Goal: Information Seeking & Learning: Understand process/instructions

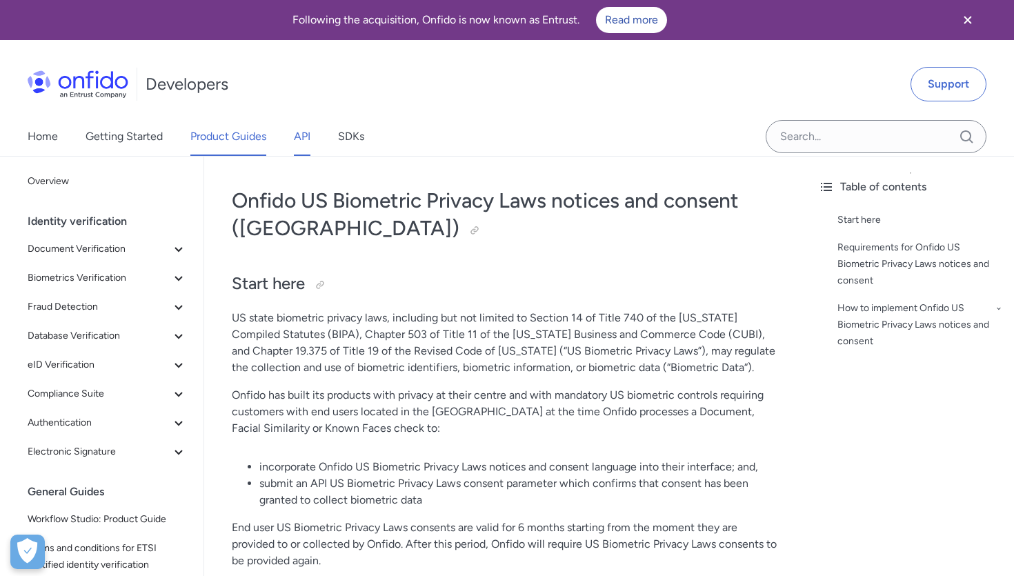
click at [304, 139] on link "API" at bounding box center [302, 136] width 17 height 39
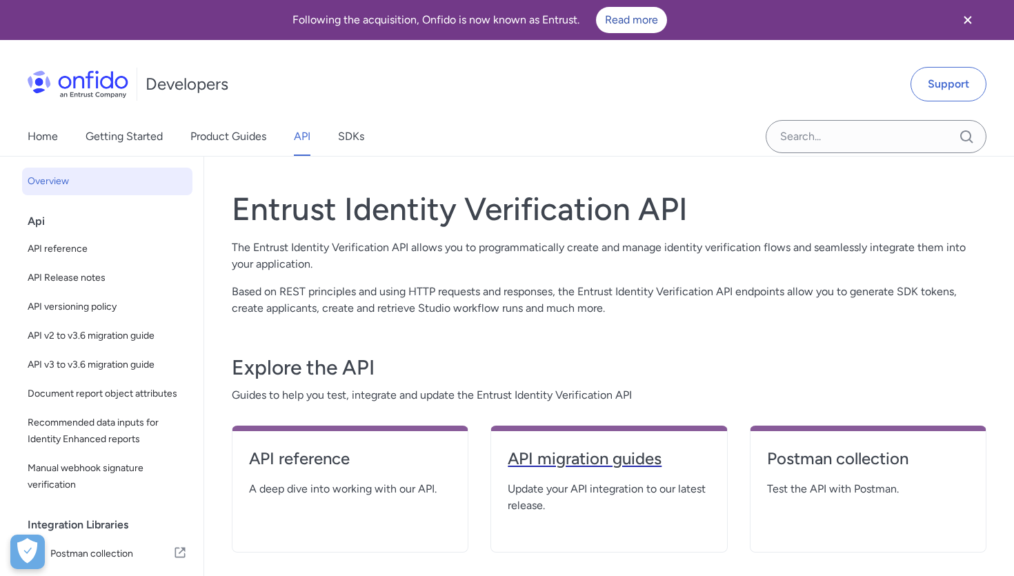
click at [571, 456] on h4 "API migration guides" at bounding box center [609, 459] width 202 height 22
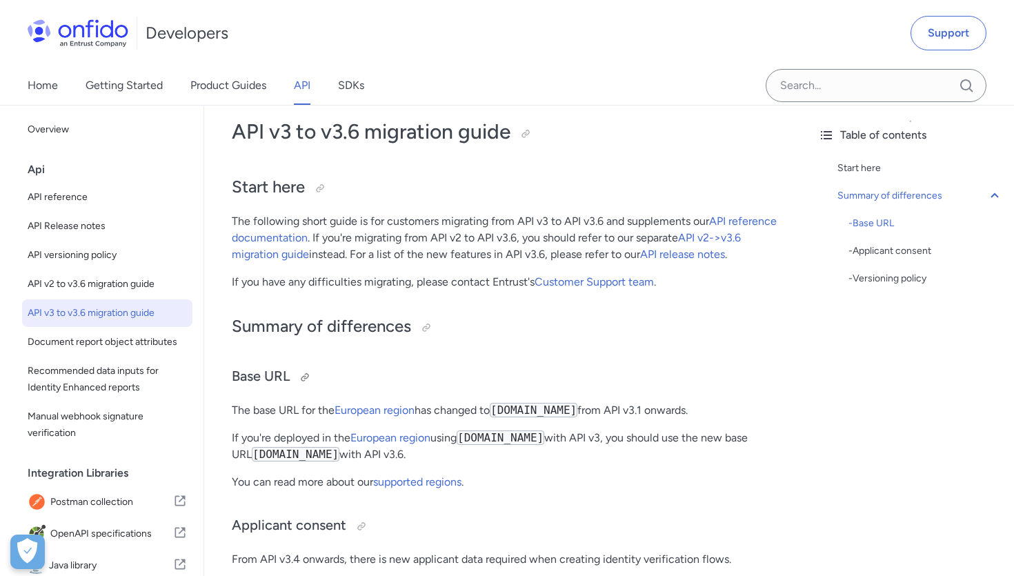
scroll to position [46, 0]
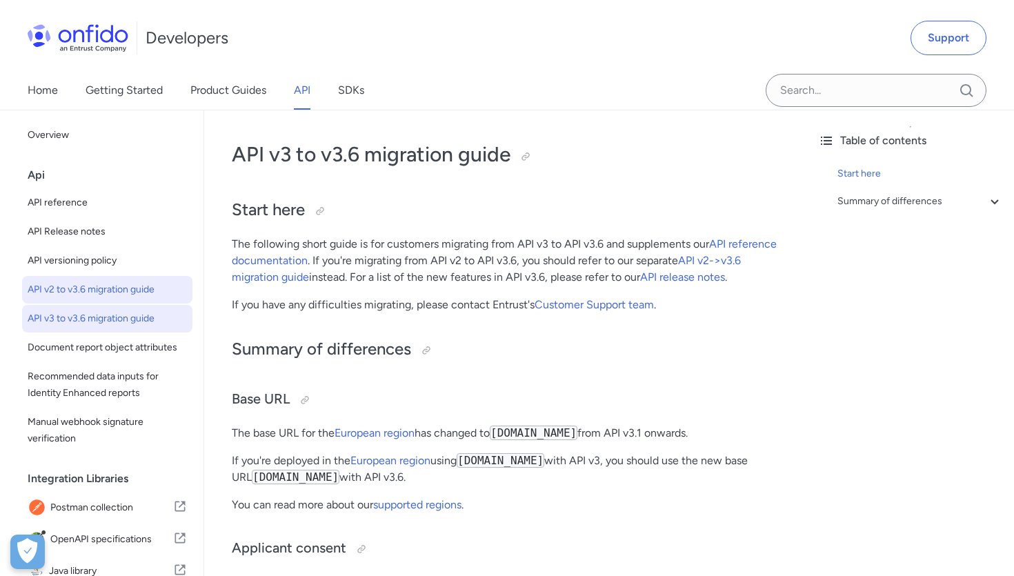
click at [152, 282] on span "API v2 to v3.6 migration guide" at bounding box center [107, 290] width 159 height 17
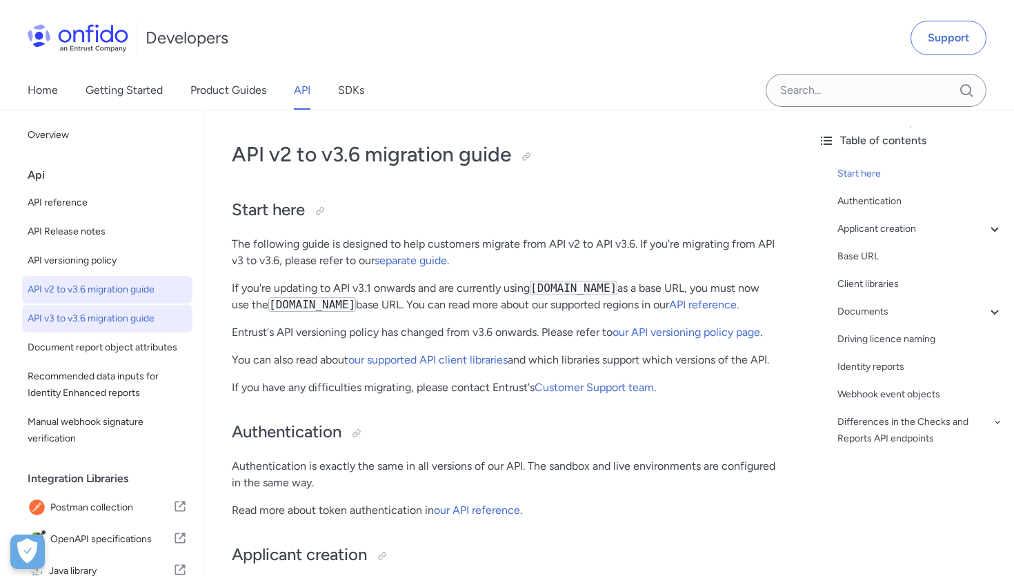
click at [144, 318] on span "API v3 to v3.6 migration guide" at bounding box center [107, 318] width 159 height 17
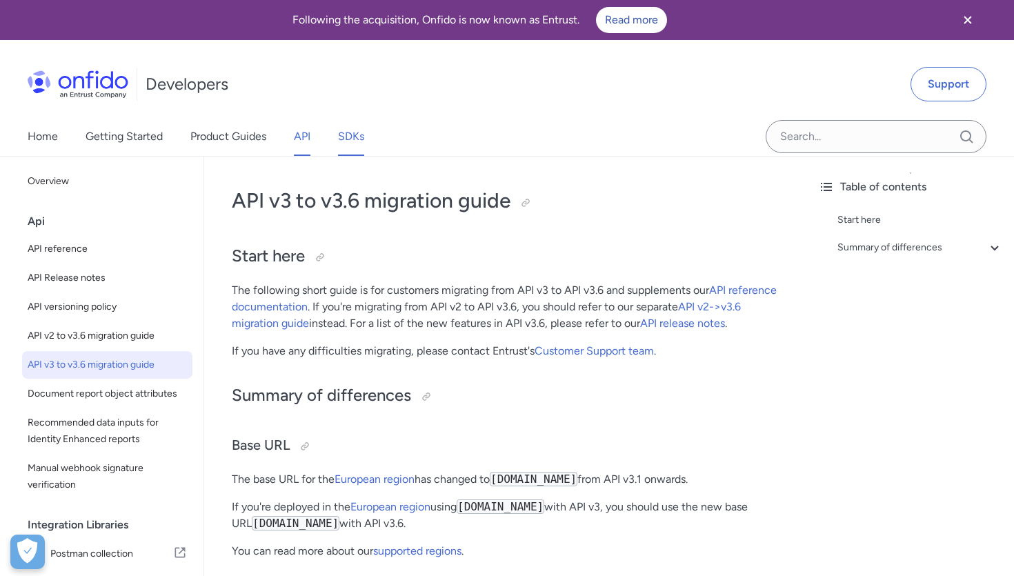
click at [355, 152] on link "SDKs" at bounding box center [351, 136] width 26 height 39
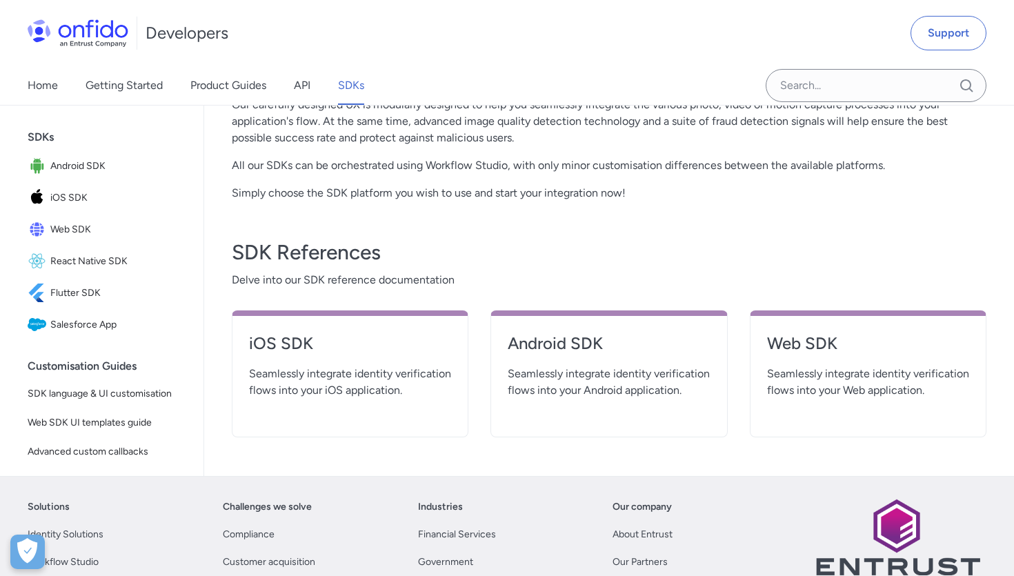
scroll to position [410, 0]
click at [579, 346] on h4 "Android SDK" at bounding box center [609, 343] width 202 height 22
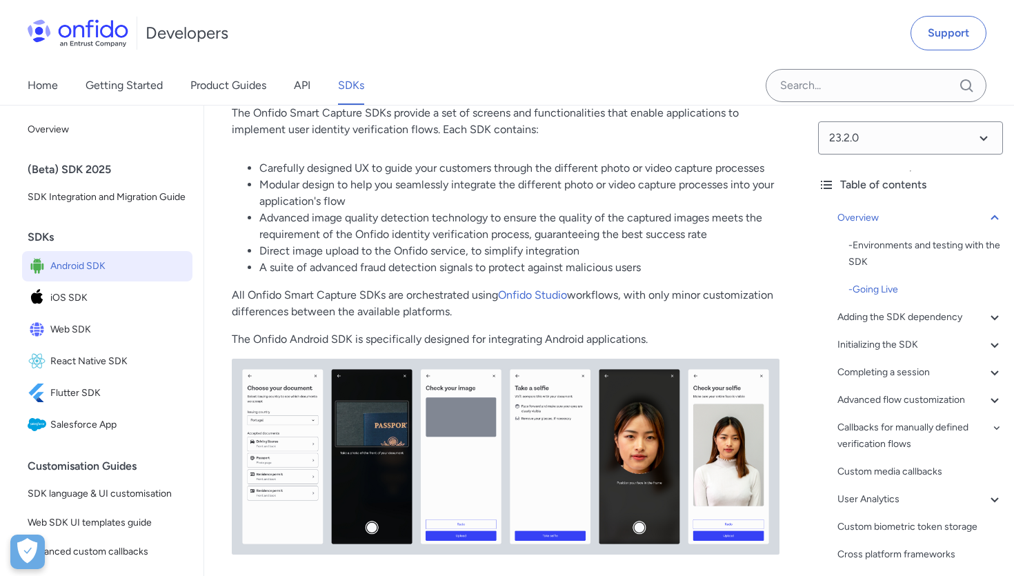
scroll to position [145, 0]
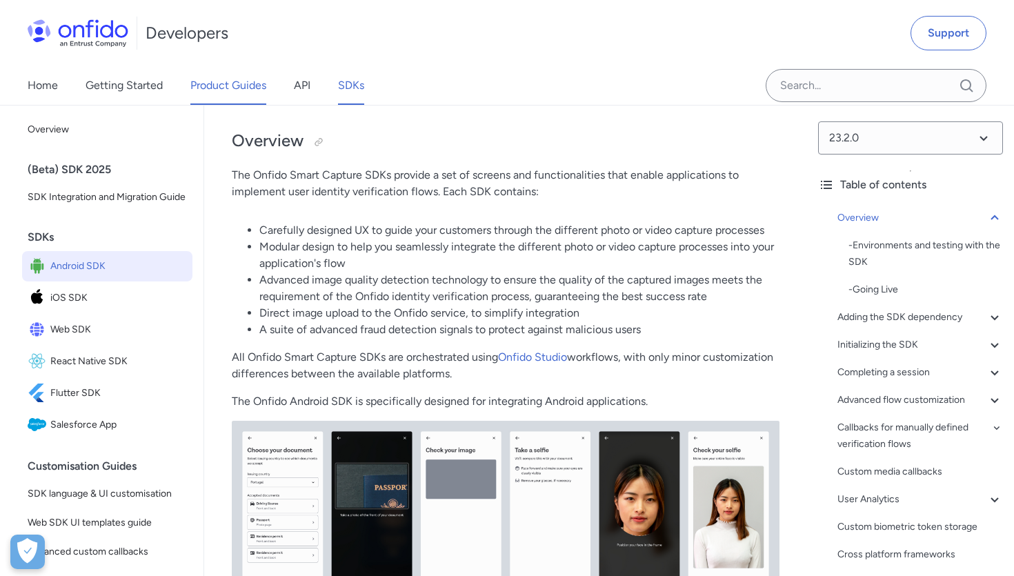
click at [233, 81] on link "Product Guides" at bounding box center [228, 85] width 76 height 39
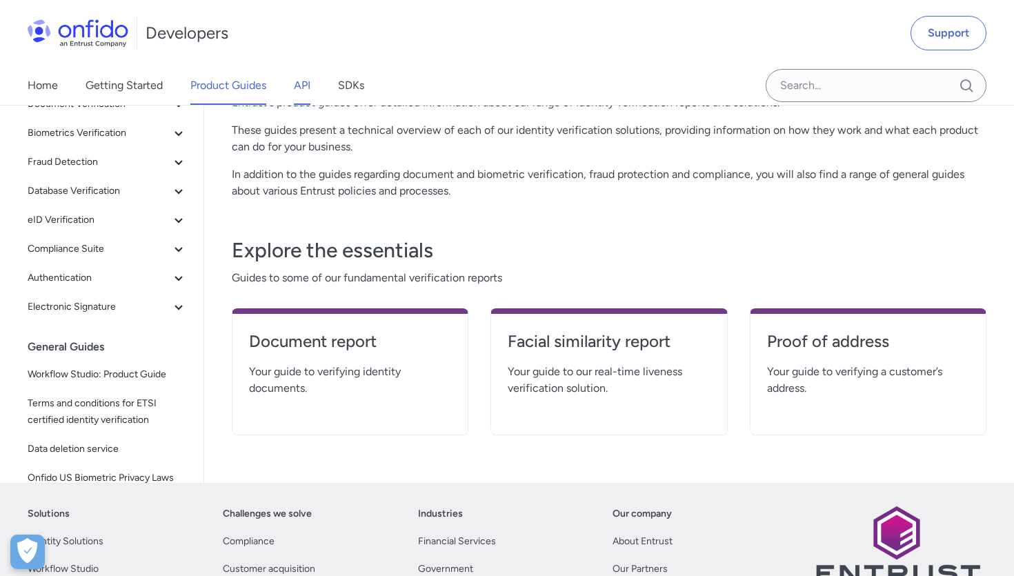
click at [295, 79] on link "API" at bounding box center [302, 85] width 17 height 39
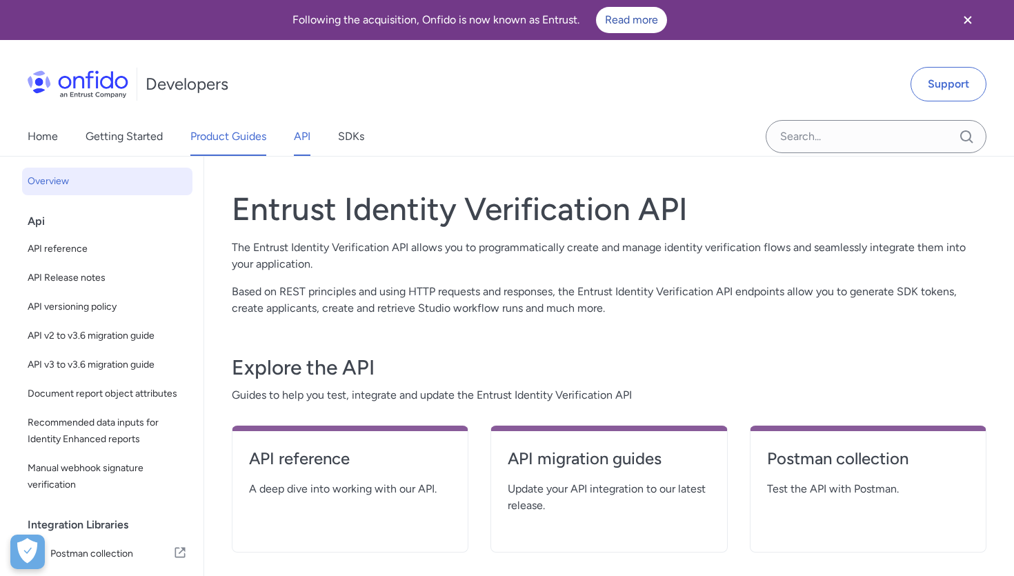
click at [259, 138] on link "Product Guides" at bounding box center [228, 136] width 76 height 39
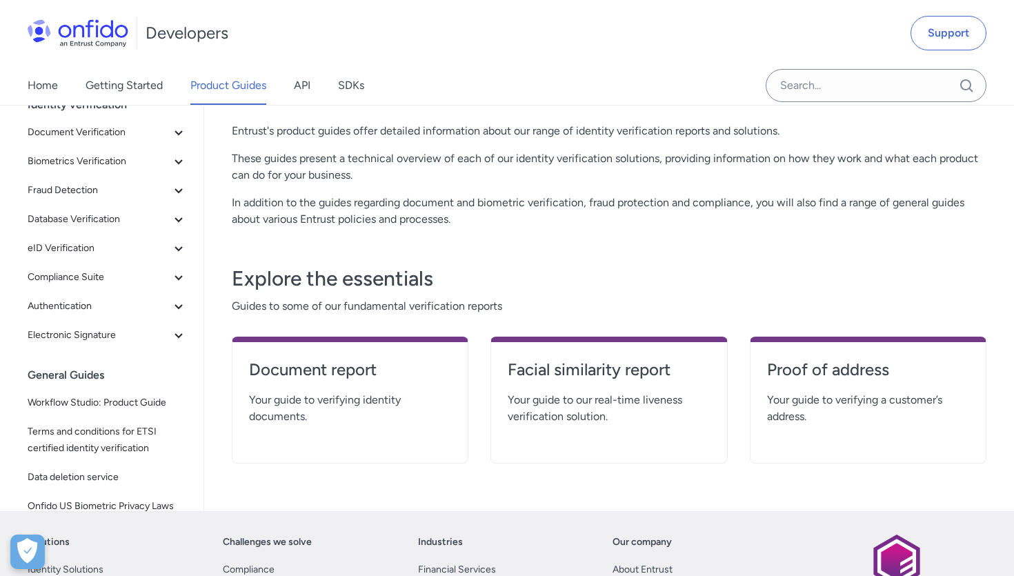
scroll to position [88, 0]
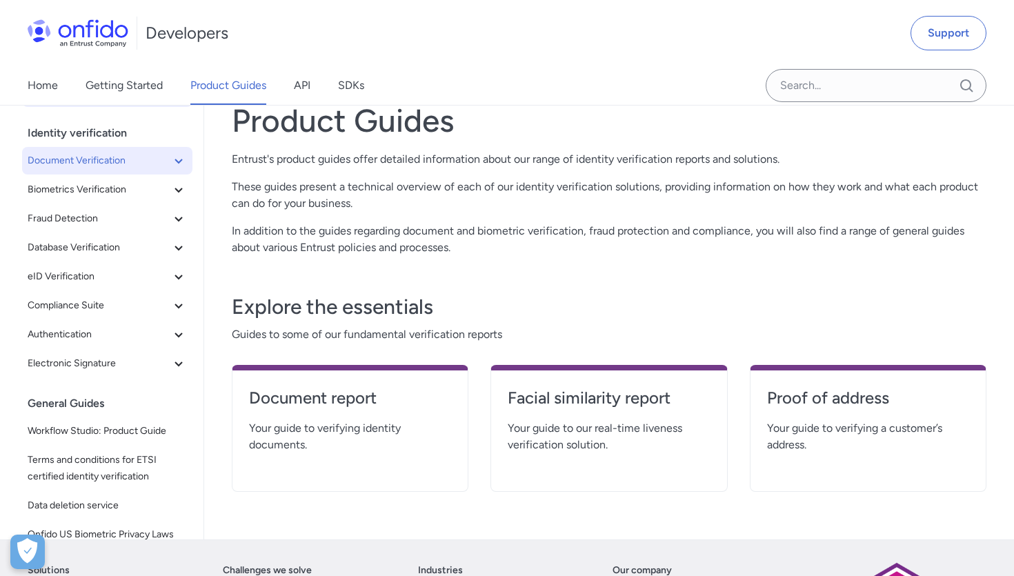
click at [179, 155] on icon at bounding box center [178, 160] width 17 height 17
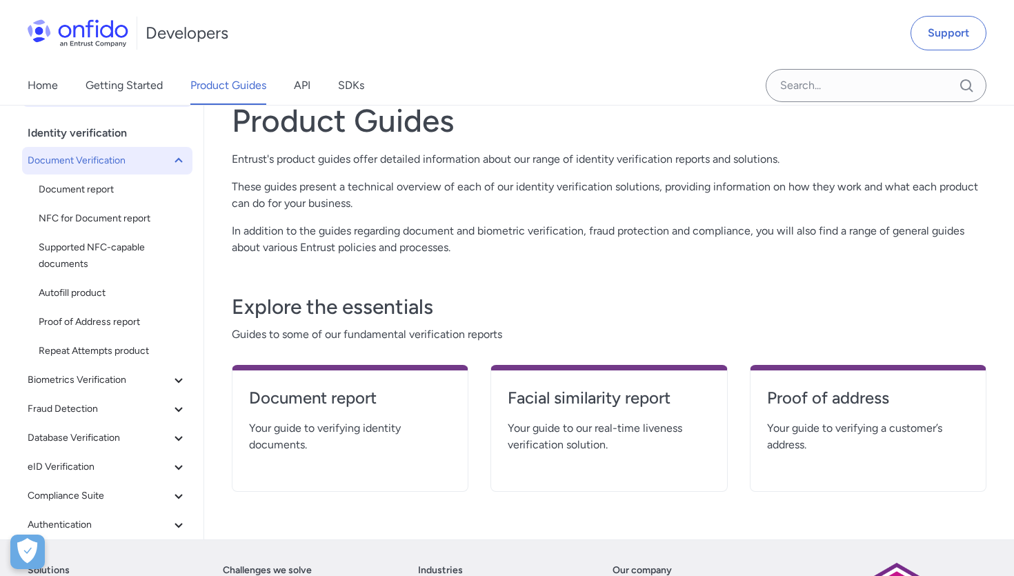
click at [179, 157] on icon at bounding box center [178, 160] width 17 height 17
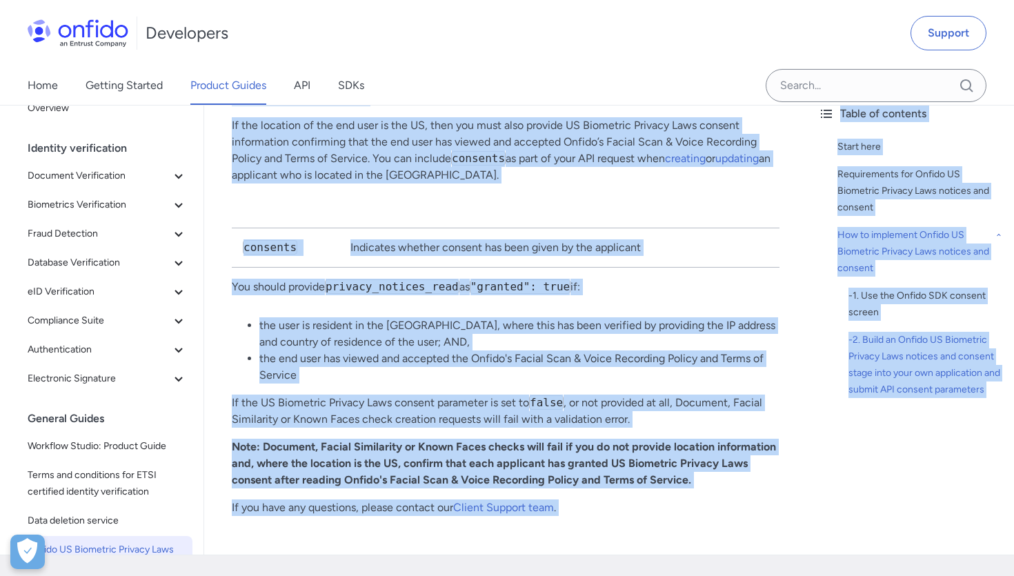
scroll to position [3415, 0]
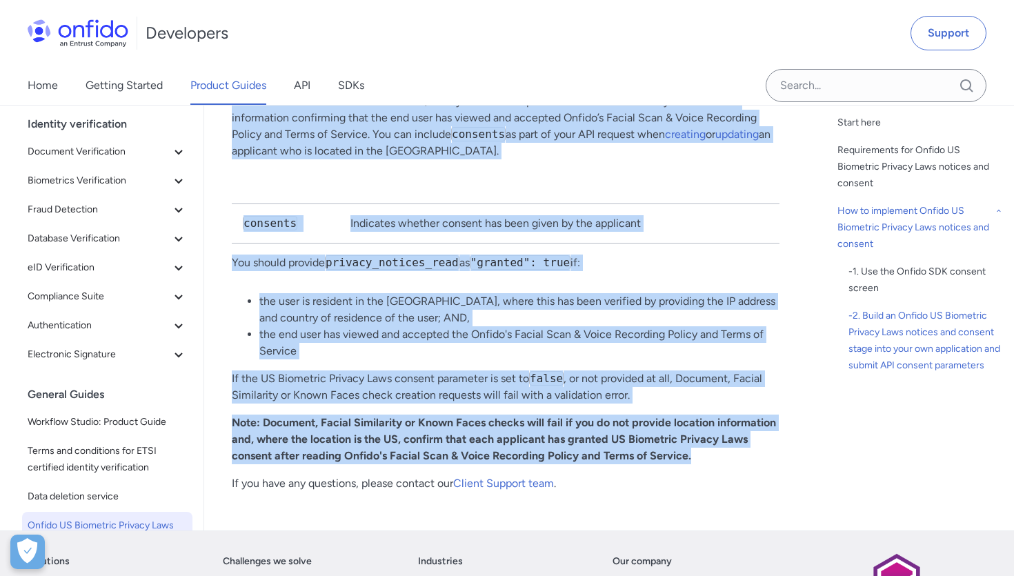
drag, startPoint x: 227, startPoint y: 205, endPoint x: 705, endPoint y: 386, distance: 511.2
copy div "Onfido US Biometric Privacy Laws notices and consent (US) Start here US state b…"
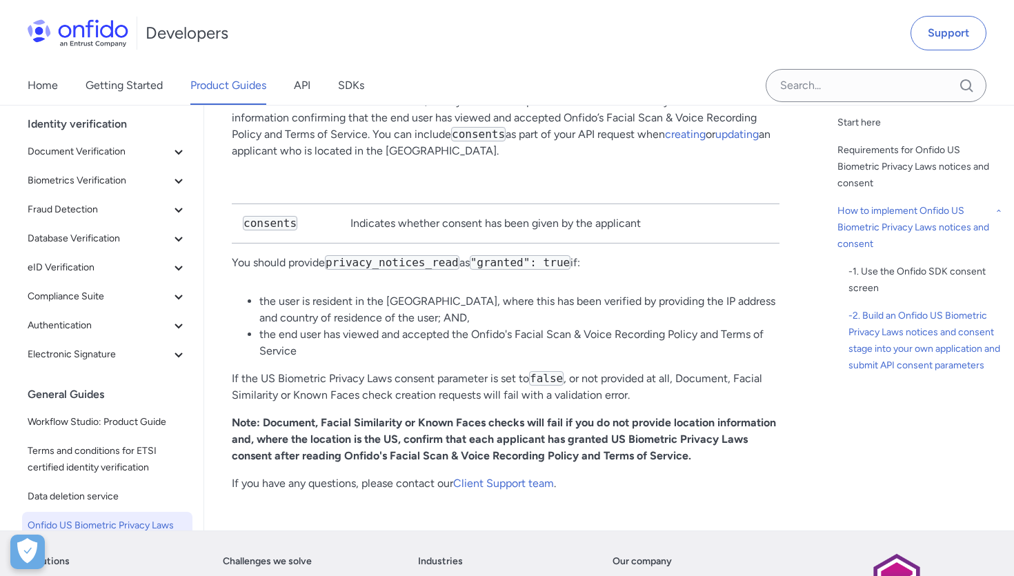
click at [313, 91] on div "Home Getting Started Product Guides API SDKs" at bounding box center [210, 85] width 420 height 39
click at [310, 89] on link "API" at bounding box center [302, 85] width 17 height 39
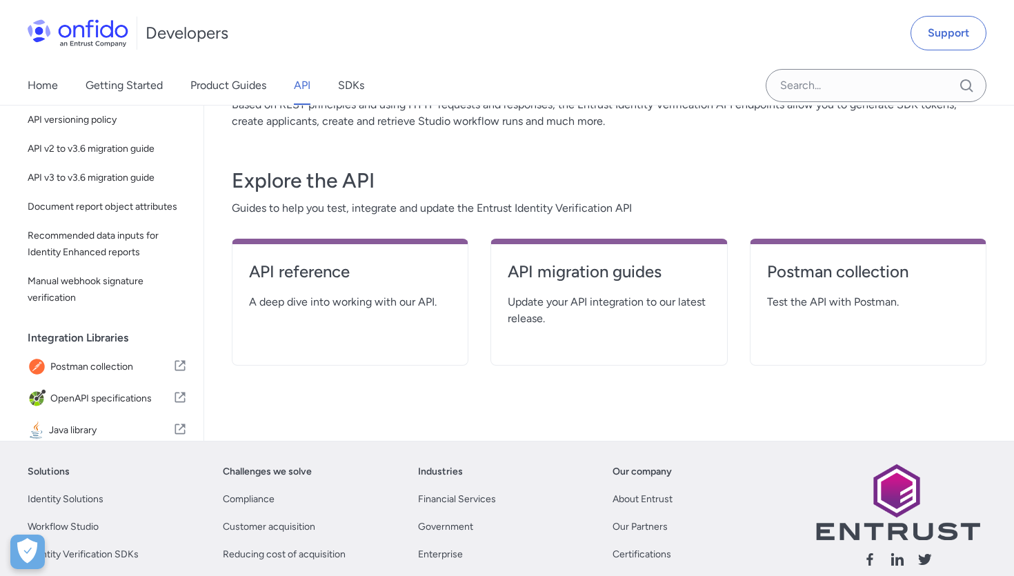
scroll to position [248, 0]
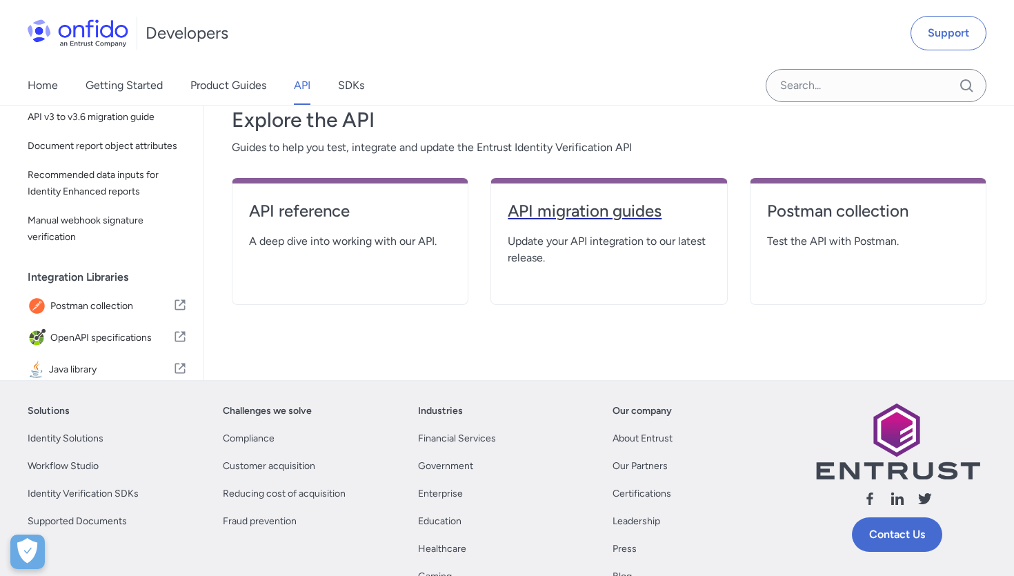
click at [629, 217] on h4 "API migration guides" at bounding box center [609, 211] width 202 height 22
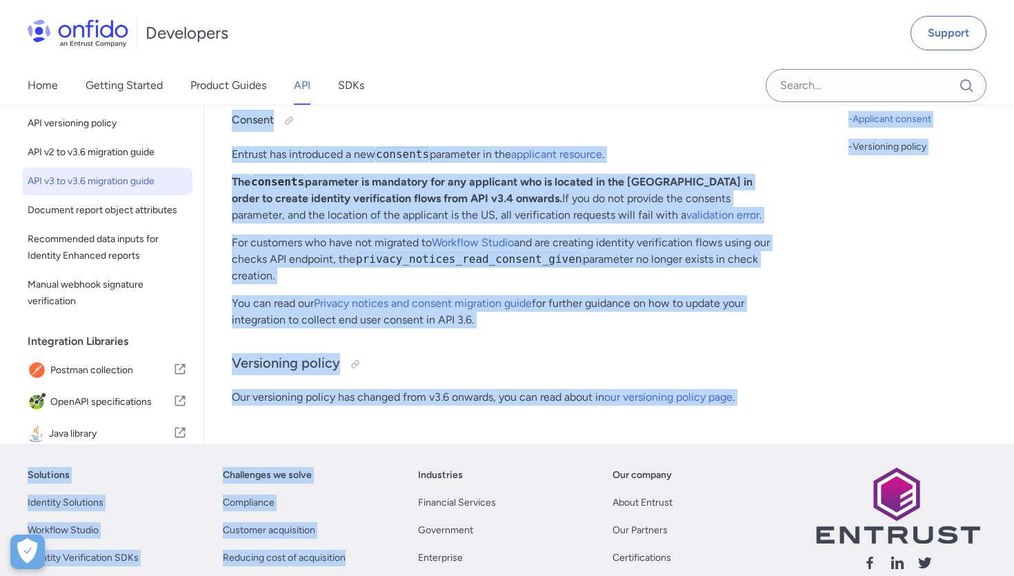
scroll to position [715, 0]
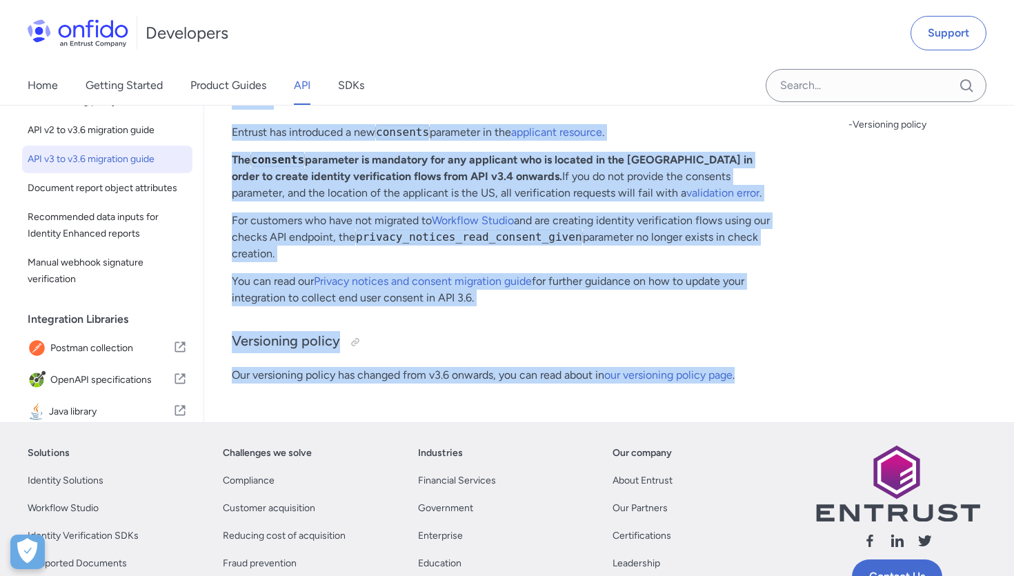
drag, startPoint x: 230, startPoint y: 124, endPoint x: 747, endPoint y: 375, distance: 574.6
copy div "API v3 to v3.6 migration guide Start here The following short guide is for cust…"
